Goal: Navigation & Orientation: Go to known website

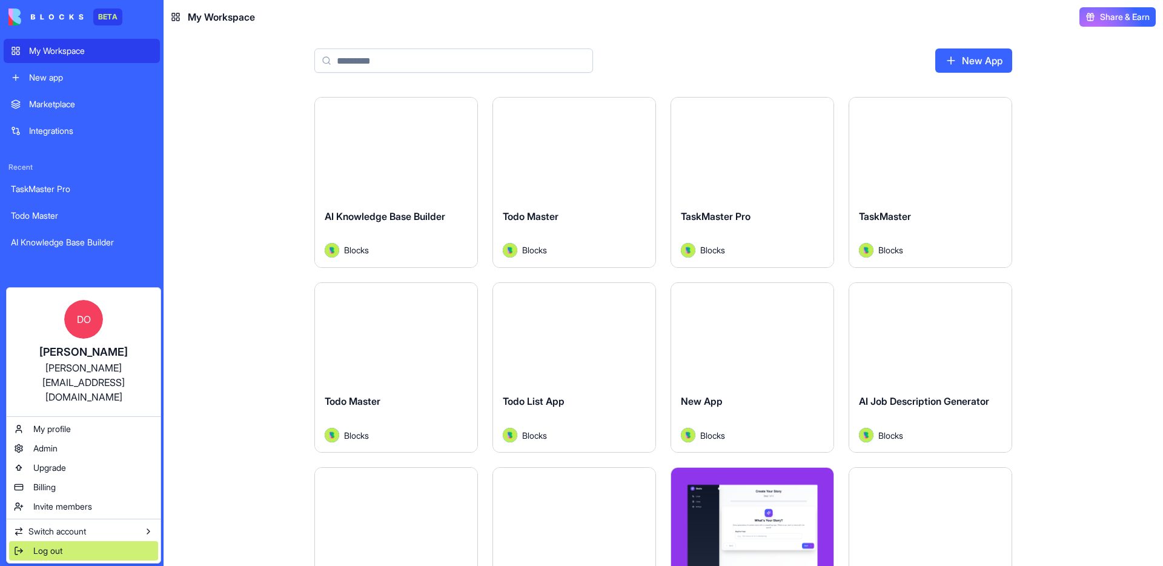
click at [42, 544] on span "Log out" at bounding box center [47, 550] width 29 height 12
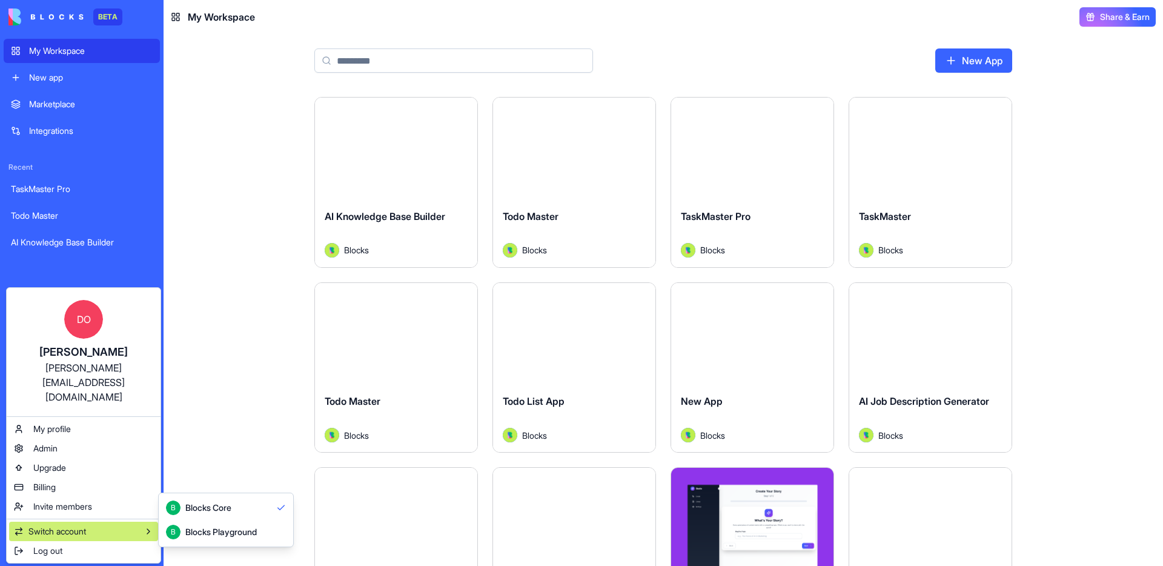
click at [191, 524] on div "B Blocks Playground" at bounding box center [211, 531] width 91 height 15
